Goal: Task Accomplishment & Management: Complete application form

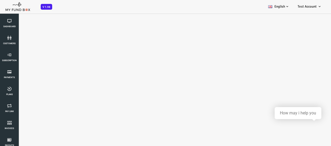
select select "100"
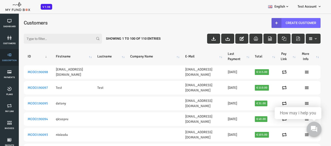
click at [9, 57] on link "Subscription" at bounding box center [10, 57] width 16 height 17
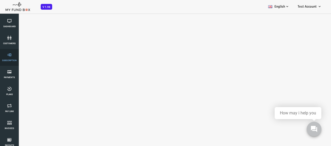
select select "100"
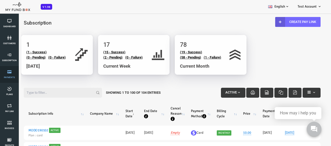
click at [16, 72] on icon at bounding box center [10, 72] width 16 height 4
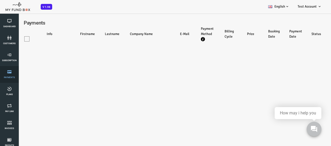
select select "100"
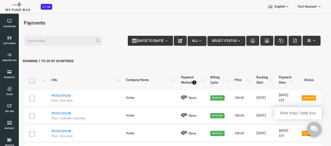
click at [151, 40] on b "button" at bounding box center [153, 41] width 4 height 4
type input "[DATE]"
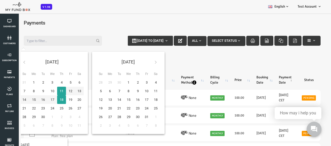
click at [183, 43] on button "All" at bounding box center [183, 41] width 19 height 10
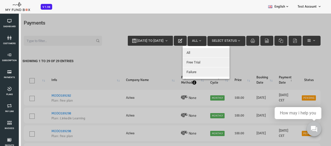
click at [223, 40] on div at bounding box center [159, 86] width 318 height 146
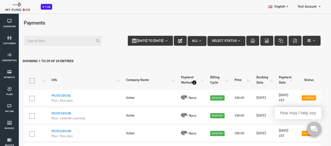
click at [224, 40] on span "button" at bounding box center [226, 41] width 4 height 4
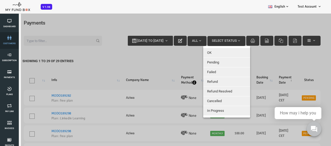
click at [14, 36] on icon at bounding box center [10, 38] width 16 height 4
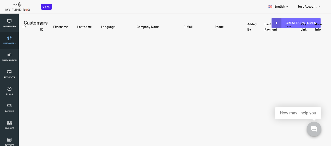
select select "100"
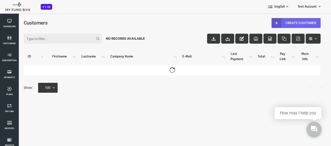
click at [298, 24] on link "Create Customer" at bounding box center [283, 23] width 49 height 10
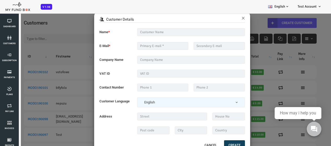
scroll to position [15, 0]
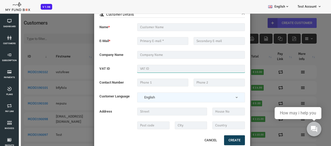
click at [154, 67] on input "text" at bounding box center [178, 69] width 108 height 8
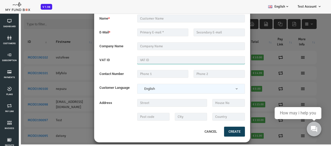
scroll to position [0, 0]
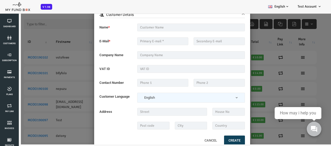
click at [195, 139] on button "Cancel" at bounding box center [197, 140] width 22 height 11
